Goal: Task Accomplishment & Management: Use online tool/utility

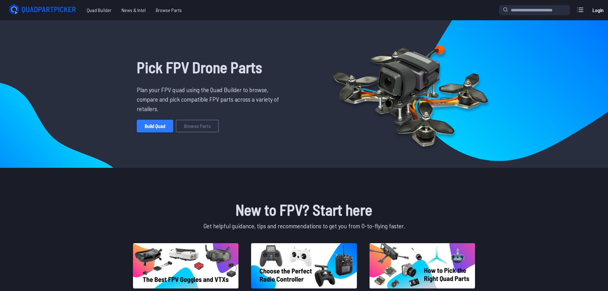
click at [153, 127] on link "Build Quad" at bounding box center [155, 126] width 36 height 13
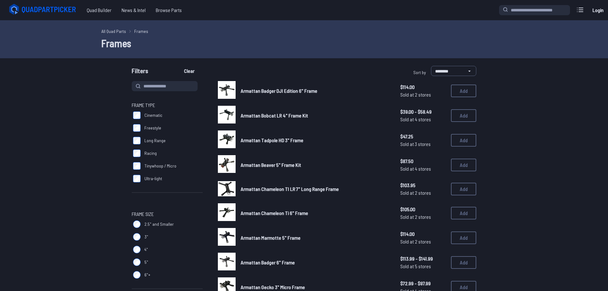
click at [157, 166] on span "Tinywhoop / Micro" at bounding box center [160, 166] width 32 height 6
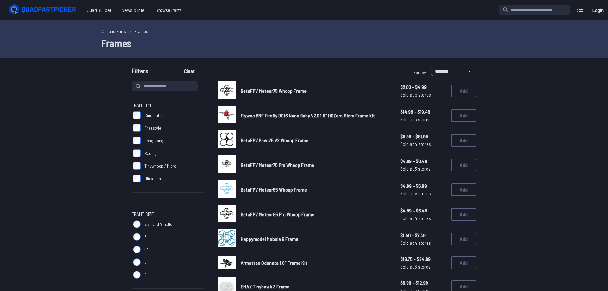
click at [148, 112] on label "Cinematic" at bounding box center [167, 115] width 71 height 13
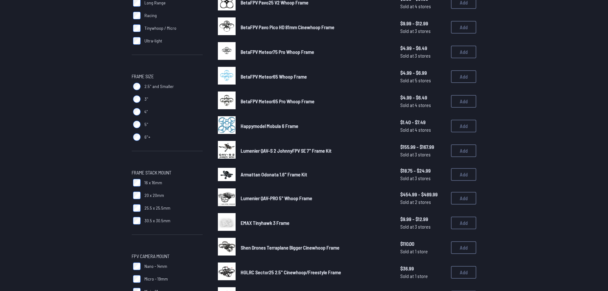
scroll to position [162, 0]
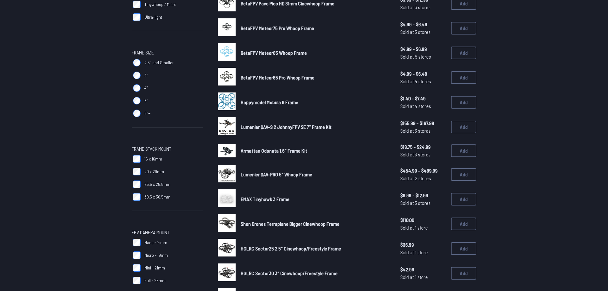
click at [276, 152] on span "Armattan Odonata 1.6" Frame Kit" at bounding box center [274, 151] width 67 height 6
click at [226, 148] on img at bounding box center [227, 150] width 18 height 13
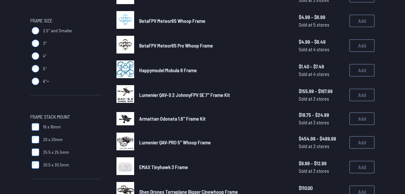
scroll to position [192, 0]
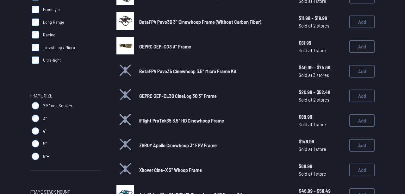
scroll to position [99, 0]
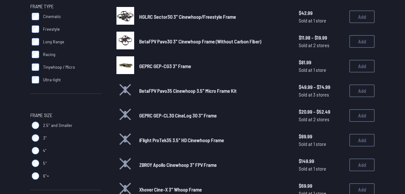
click at [48, 32] on span "Freestyle" at bounding box center [51, 29] width 17 height 6
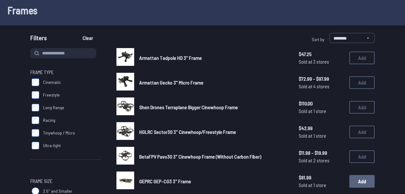
scroll to position [33, 0]
click at [361, 78] on button "Add" at bounding box center [362, 82] width 25 height 13
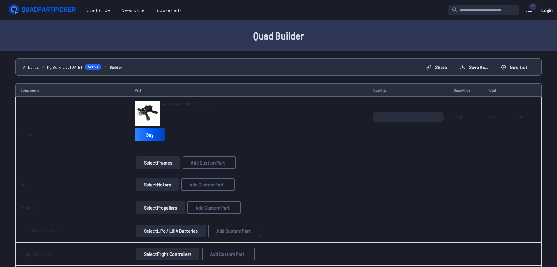
click at [150, 186] on button "Select Motors" at bounding box center [157, 184] width 43 height 13
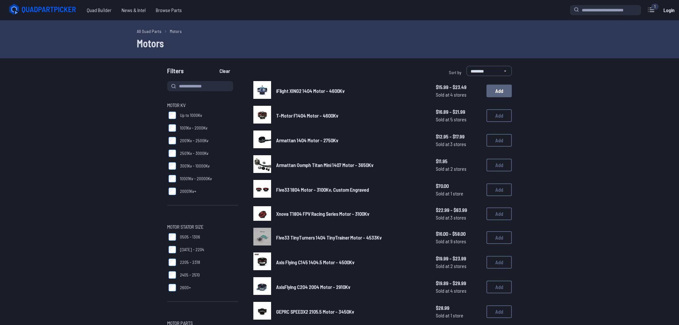
click at [488, 93] on button "Add" at bounding box center [498, 91] width 25 height 13
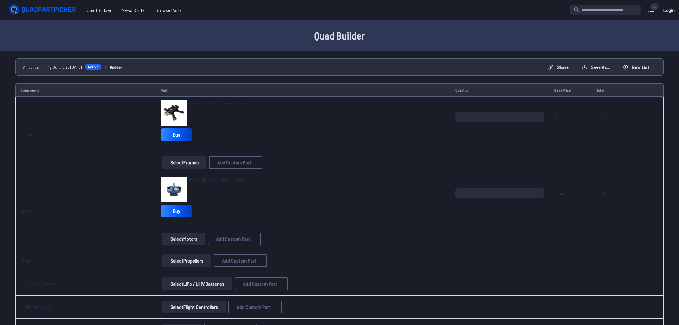
click at [538, 192] on input "*" at bounding box center [499, 193] width 89 height 10
type input "*"
click at [538, 192] on input "*" at bounding box center [499, 193] width 89 height 10
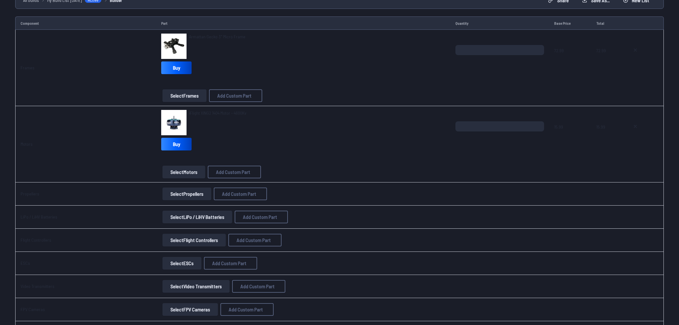
scroll to position [68, 0]
click at [192, 196] on button "Select Propellers" at bounding box center [186, 193] width 49 height 13
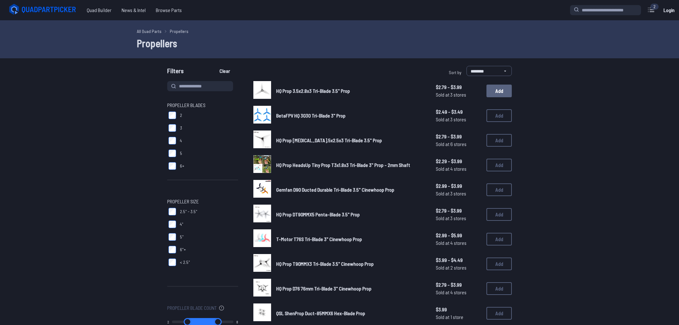
click at [491, 92] on button "Add" at bounding box center [498, 91] width 25 height 13
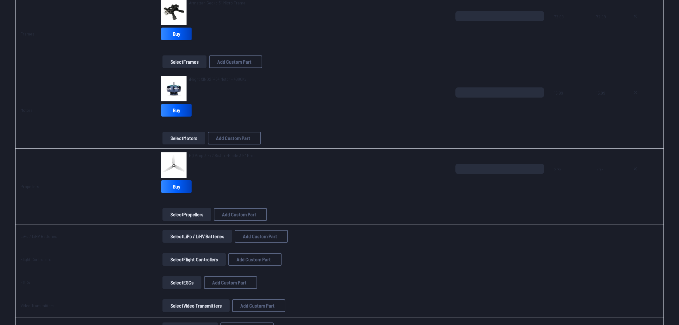
scroll to position [102, 0]
click at [540, 167] on input "*" at bounding box center [499, 168] width 89 height 10
type input "*"
click at [540, 167] on input "*" at bounding box center [499, 168] width 89 height 10
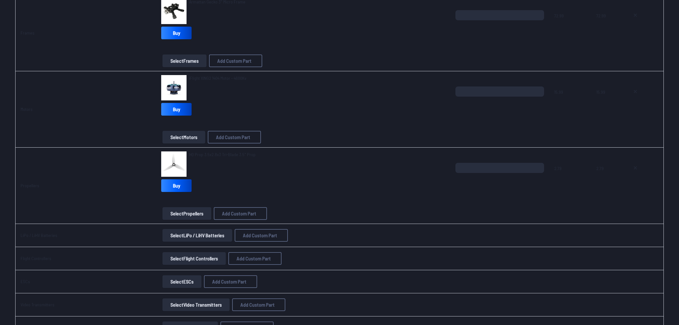
click at [166, 233] on button "Select LiPo / LiHV Batteries" at bounding box center [197, 235] width 70 height 13
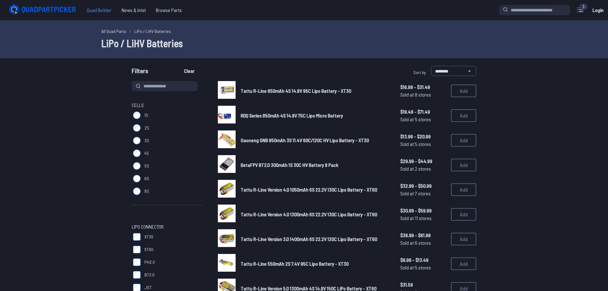
click at [98, 10] on span "Quad Builder" at bounding box center [99, 10] width 35 height 13
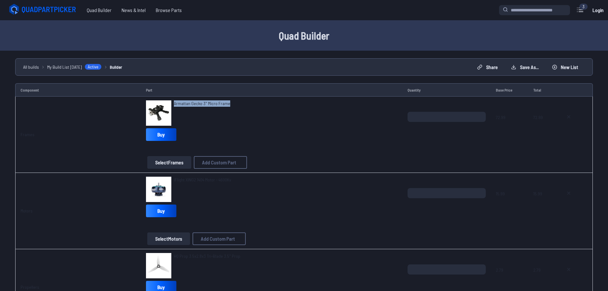
drag, startPoint x: 245, startPoint y: 109, endPoint x: 166, endPoint y: 108, distance: 79.5
click at [166, 108] on div "Armattan Gecko 3" Micro Frame" at bounding box center [272, 112] width 252 height 25
copy span "Armattan Gecko 3" Micro Frame"
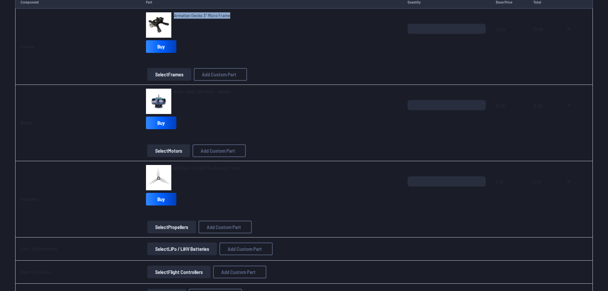
scroll to position [97, 0]
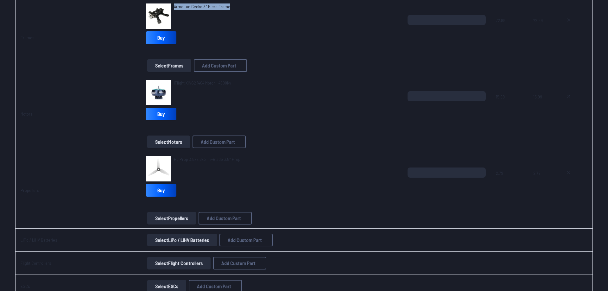
click at [185, 242] on button "Select LiPo / LiHV Batteries" at bounding box center [182, 240] width 70 height 13
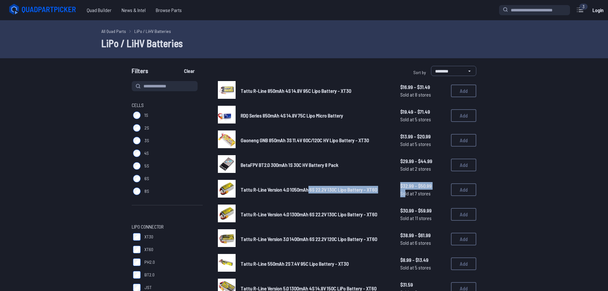
drag, startPoint x: 403, startPoint y: 192, endPoint x: 332, endPoint y: 192, distance: 71.6
click at [314, 190] on div "Tattu R-Line Version 4.0 1050mAh 6S 22.2V 130C Lipo Battery - XT60 $32.99 - $50…" at bounding box center [347, 190] width 258 height 20
drag, startPoint x: 544, startPoint y: 188, endPoint x: 471, endPoint y: 188, distance: 72.8
drag, startPoint x: 401, startPoint y: 190, endPoint x: 241, endPoint y: 189, distance: 160.2
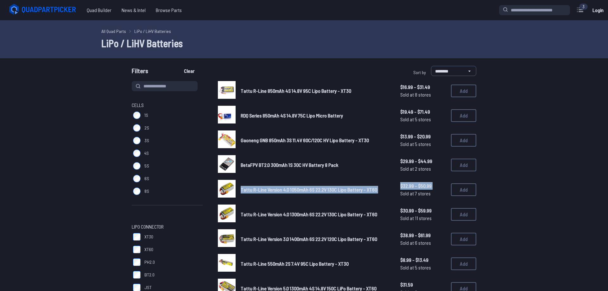
click at [241, 189] on div "Tattu R-Line Version 4.0 1050mAh 6S 22.2V 130C Lipo Battery - XT60 $32.99 - $50…" at bounding box center [347, 190] width 258 height 20
copy div "Tattu R-Line Version 4.0 1050mAh 6S 22.2V 130C Lipo Battery - XT60 $32.99 - $50…"
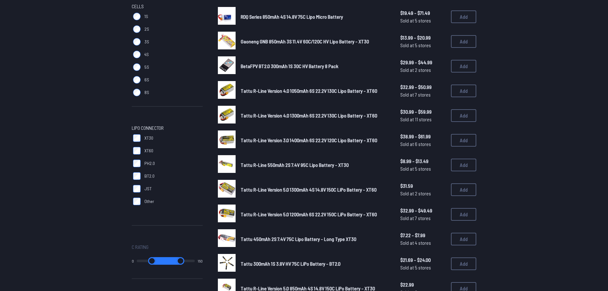
scroll to position [194, 0]
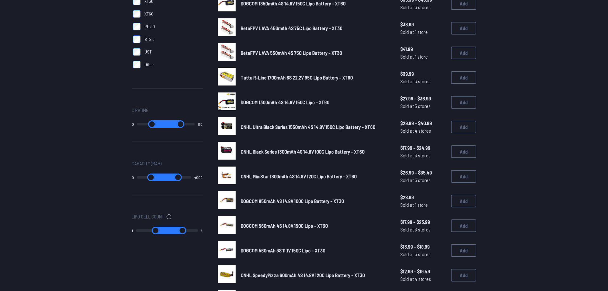
scroll to position [258, 0]
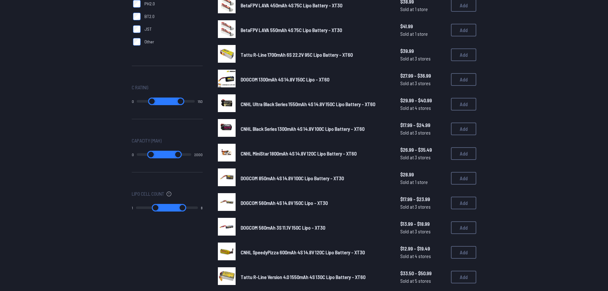
drag, startPoint x: 186, startPoint y: 153, endPoint x: 156, endPoint y: 162, distance: 31.2
type input "****"
click at [165, 158] on input "range" at bounding box center [178, 155] width 27 height 8
drag, startPoint x: 139, startPoint y: 154, endPoint x: 154, endPoint y: 157, distance: 16.0
type input "***"
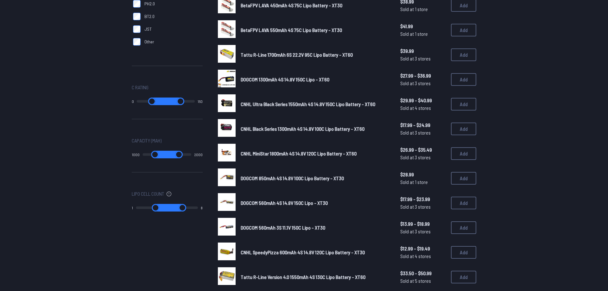
click at [154, 157] on input "range" at bounding box center [155, 155] width 25 height 8
type input "****"
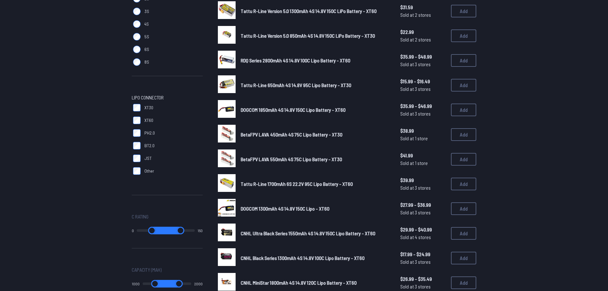
scroll to position [0, 0]
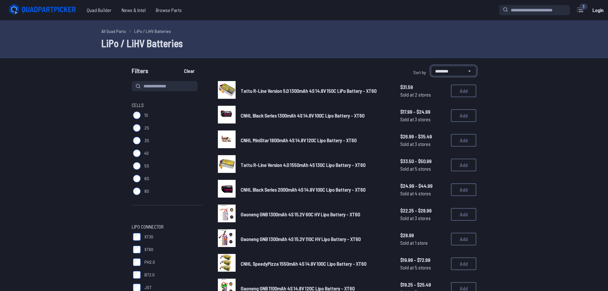
click at [431, 66] on select "**********" at bounding box center [453, 71] width 45 height 10
click at [452, 67] on select "**********" at bounding box center [453, 71] width 45 height 10
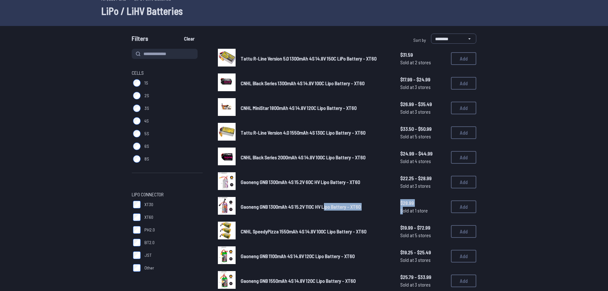
drag, startPoint x: 387, startPoint y: 207, endPoint x: 434, endPoint y: 209, distance: 46.6
click at [333, 212] on div "Gaoneng GNB 1300mAh 4S 15.2V 110C HV Lipo Battery - XT60 $28.99 Sold at 1 store…" at bounding box center [347, 207] width 258 height 20
drag, startPoint x: 397, startPoint y: 206, endPoint x: 240, endPoint y: 200, distance: 157.5
click at [241, 208] on div "Gaoneng GNB 1300mAh 4S 15.2V 110C HV Lipo Battery - XT60 $28.99 Sold at 1 store…" at bounding box center [347, 207] width 258 height 20
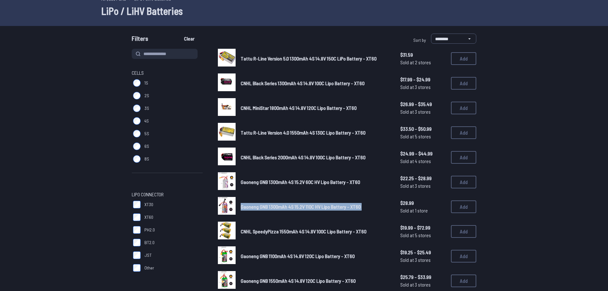
copy div "Gaoneng GNB 1300mAh 4S 15.2V 110C HV Lipo Battery - XT60 $28.99 Sold at 1 store"
drag, startPoint x: 555, startPoint y: 231, endPoint x: 548, endPoint y: 231, distance: 7.0
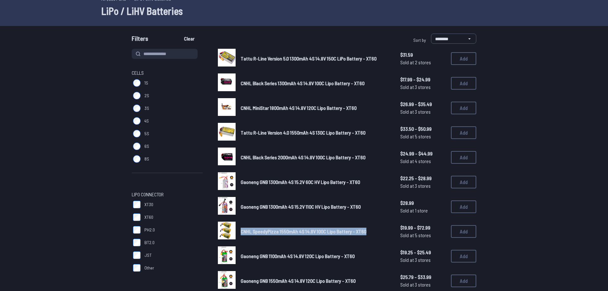
drag, startPoint x: 355, startPoint y: 230, endPoint x: 240, endPoint y: 236, distance: 115.4
click at [240, 236] on div "CNHL SpeedyPizza 1550mAh 4S 14.8V 100C Lipo Battery - XT60 $19.99 - $72.99 Sold…" at bounding box center [347, 232] width 258 height 20
copy span "CNHL SpeedyPizza 1550mAh 4S 14.8V 100C Lipo Battery - XT60"
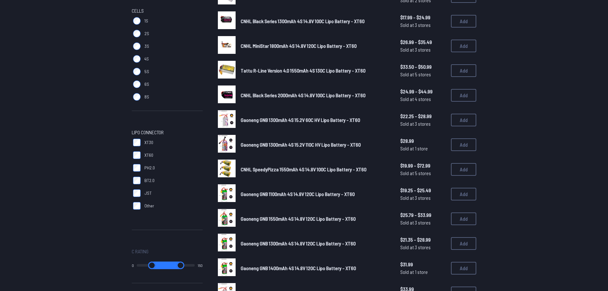
scroll to position [97, 0]
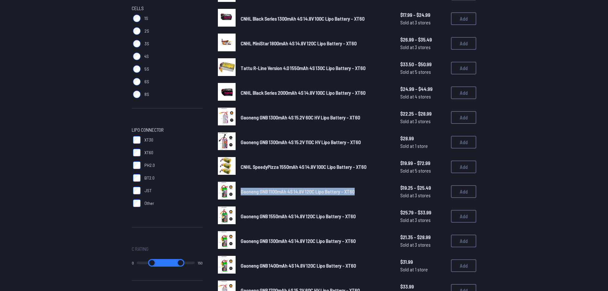
drag, startPoint x: 393, startPoint y: 191, endPoint x: 241, endPoint y: 198, distance: 152.5
click at [241, 198] on div "Gaoneng GNB 1100mAh 4S 14.8V 120C Lipo Battery - XT60 $19.25 - $25.49 Sold at 3…" at bounding box center [347, 192] width 258 height 20
copy span "Gaoneng GNB 1100mAh 4S 14.8V 120C Lipo Battery - XT60"
click at [460, 188] on button "Add" at bounding box center [463, 191] width 25 height 13
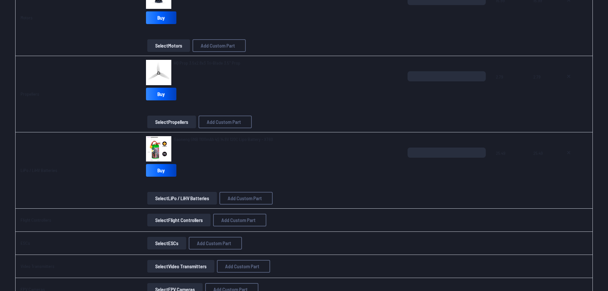
scroll to position [194, 0]
click at [180, 222] on button "Select Flight Controllers" at bounding box center [178, 219] width 63 height 13
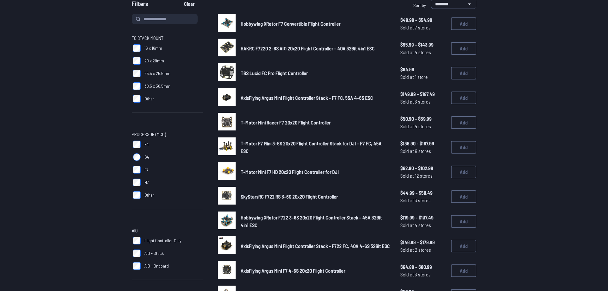
scroll to position [97, 0]
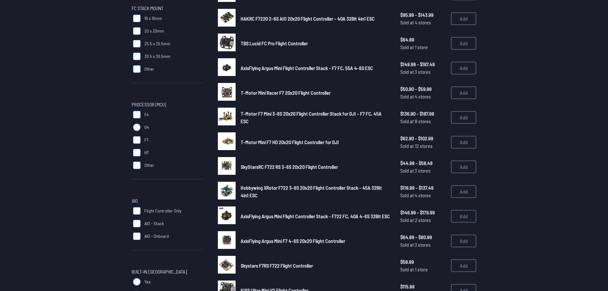
click at [148, 225] on span "AIO - Stack" at bounding box center [153, 223] width 19 height 6
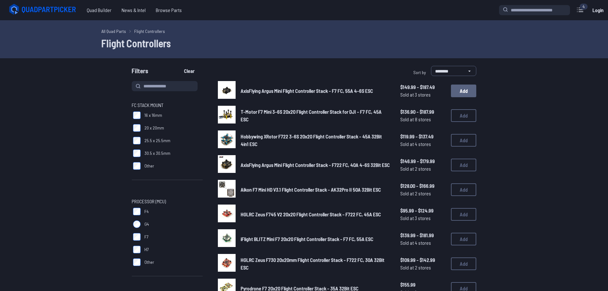
click at [455, 89] on button "Add" at bounding box center [463, 91] width 25 height 13
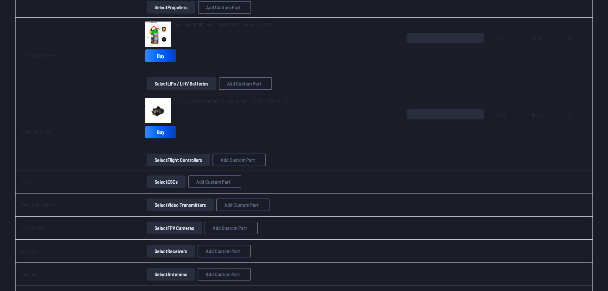
scroll to position [309, 0]
click at [168, 200] on button "Select Video Transmitters" at bounding box center [180, 204] width 67 height 13
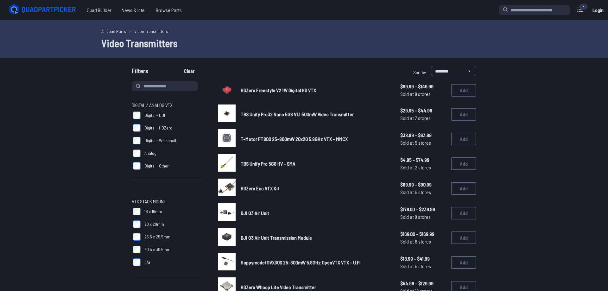
click at [152, 140] on span "Digital - Walksnail" at bounding box center [160, 140] width 32 height 6
click at [148, 163] on span "Digital - Other" at bounding box center [156, 166] width 24 height 6
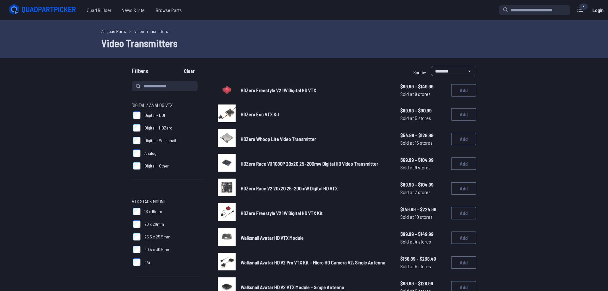
scroll to position [97, 0]
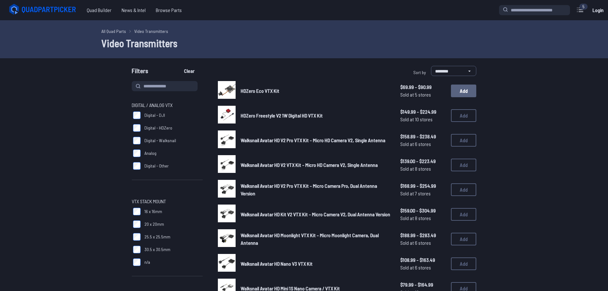
click at [464, 92] on button "Add" at bounding box center [463, 91] width 25 height 13
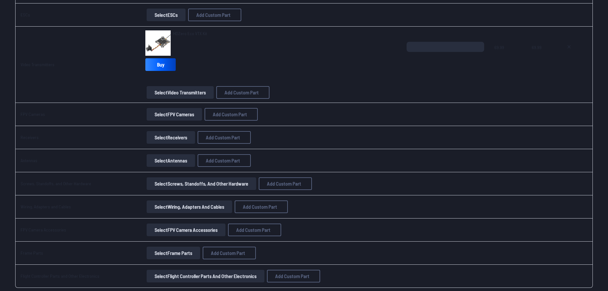
scroll to position [475, 0]
click at [167, 136] on button "Select Receivers" at bounding box center [171, 137] width 48 height 13
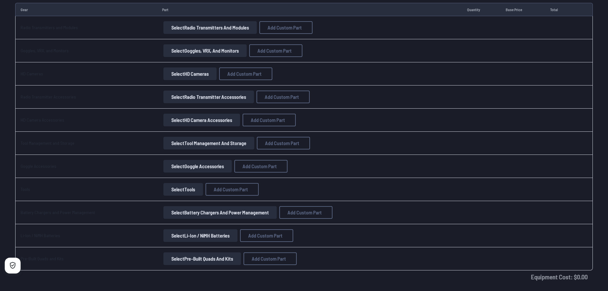
scroll to position [780, 0]
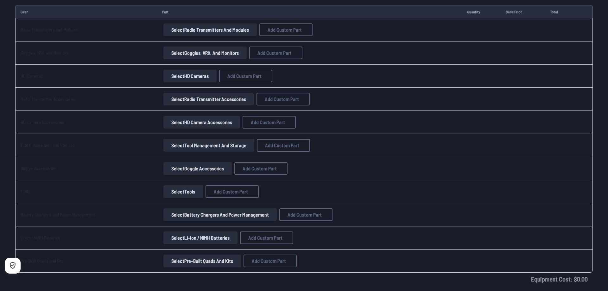
click at [188, 55] on button "Select Goggles, VRX, and Monitors" at bounding box center [204, 53] width 83 height 13
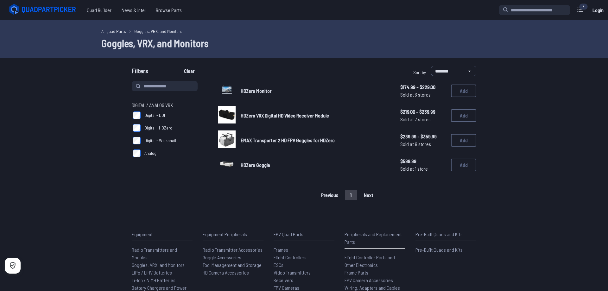
click at [193, 205] on main "**********" at bounding box center [304, 167] width 608 height 294
click at [165, 143] on span "Digital - Walksnail" at bounding box center [160, 140] width 32 height 6
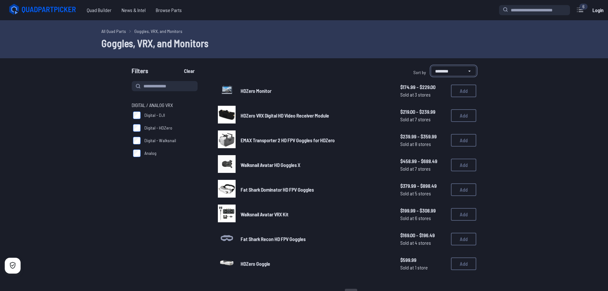
click at [431, 66] on select "**********" at bounding box center [453, 71] width 45 height 10
select select "*********"
click option "**********" at bounding box center [0, 0] width 0 height 0
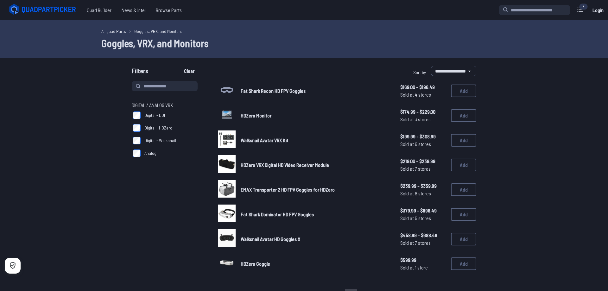
click at [140, 110] on label "Digital - DJI" at bounding box center [167, 115] width 71 height 13
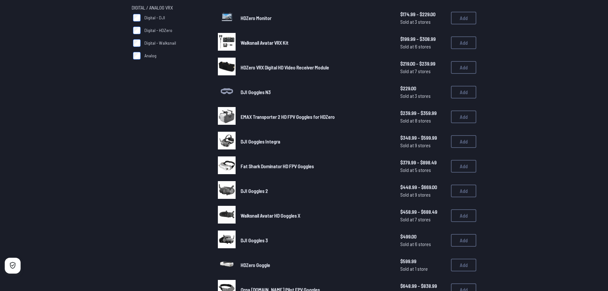
scroll to position [65, 0]
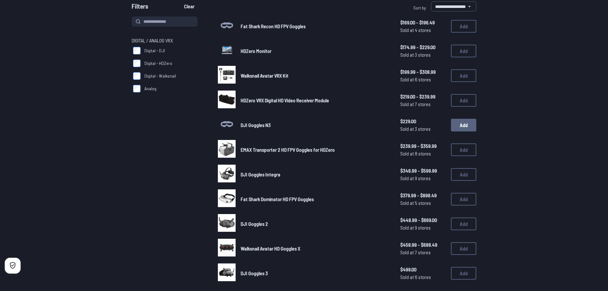
click at [459, 124] on button "Add" at bounding box center [463, 125] width 25 height 13
